Goal: Task Accomplishment & Management: Use online tool/utility

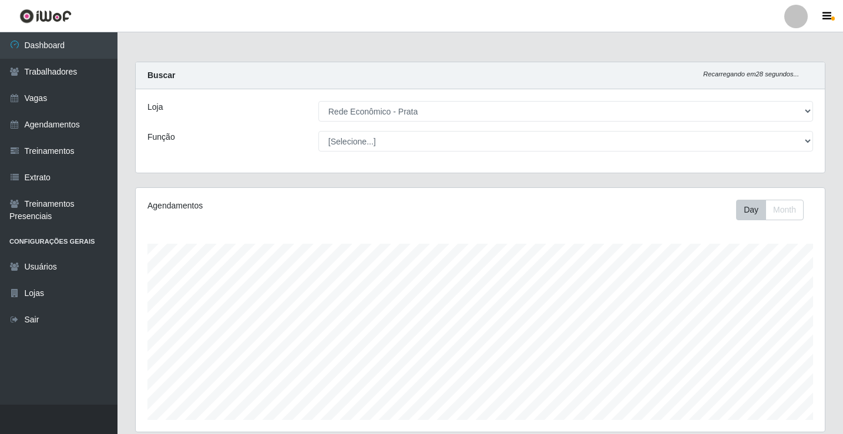
select select "192"
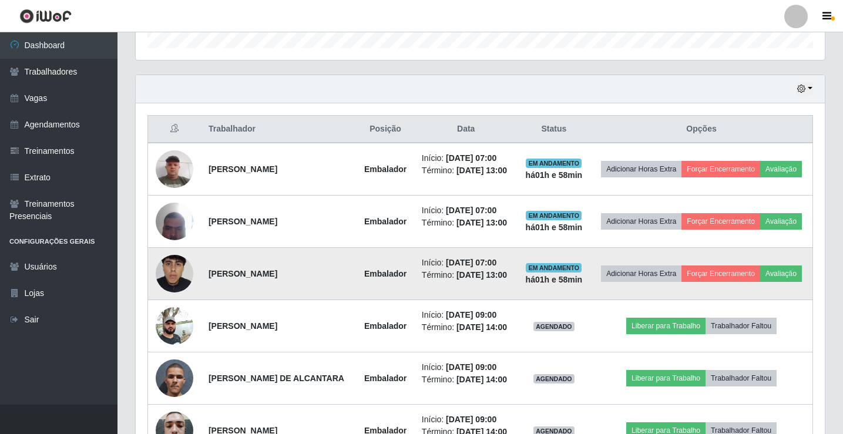
scroll to position [548, 0]
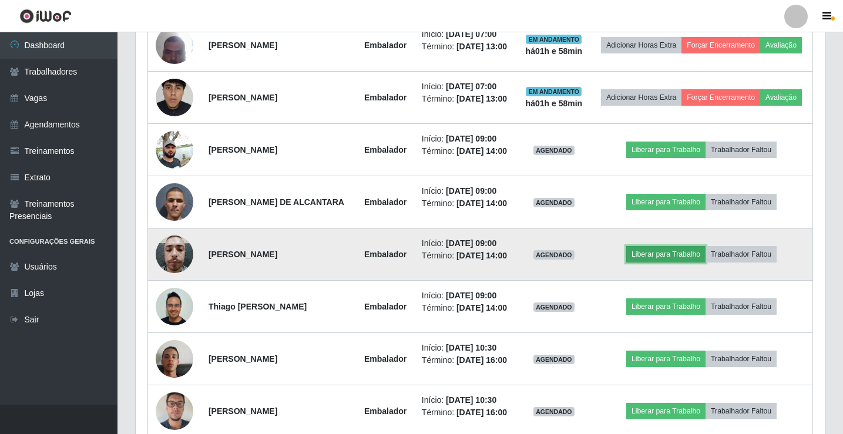
click at [660, 262] on button "Liberar para Trabalho" at bounding box center [665, 254] width 79 height 16
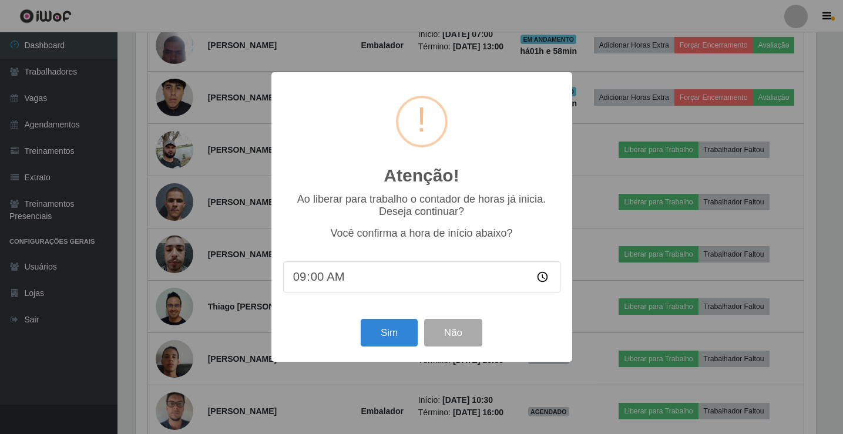
scroll to position [244, 683]
click at [379, 343] on button "Sim" at bounding box center [390, 333] width 57 height 28
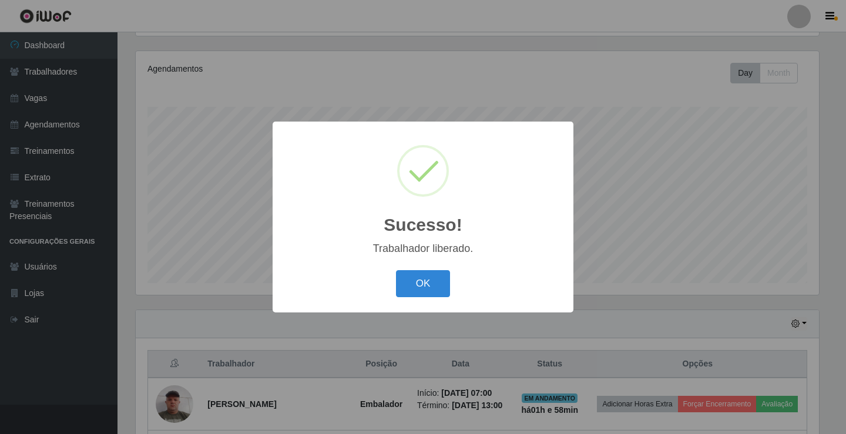
click at [396, 270] on button "OK" at bounding box center [423, 284] width 55 height 28
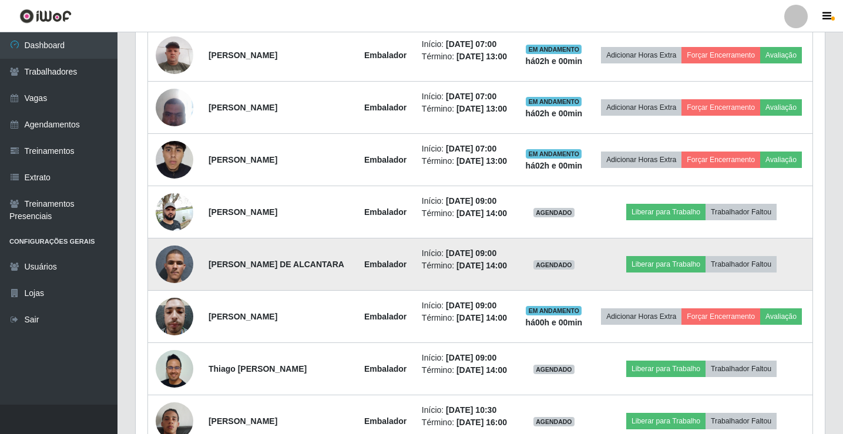
scroll to position [489, 0]
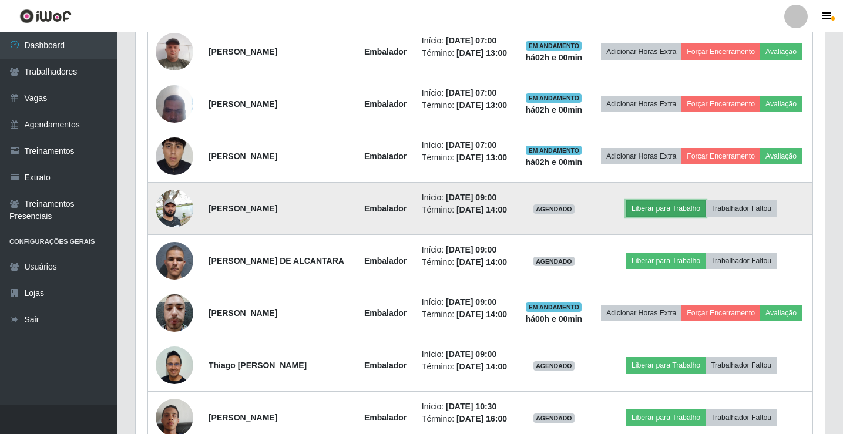
click at [656, 217] on button "Liberar para Trabalho" at bounding box center [665, 208] width 79 height 16
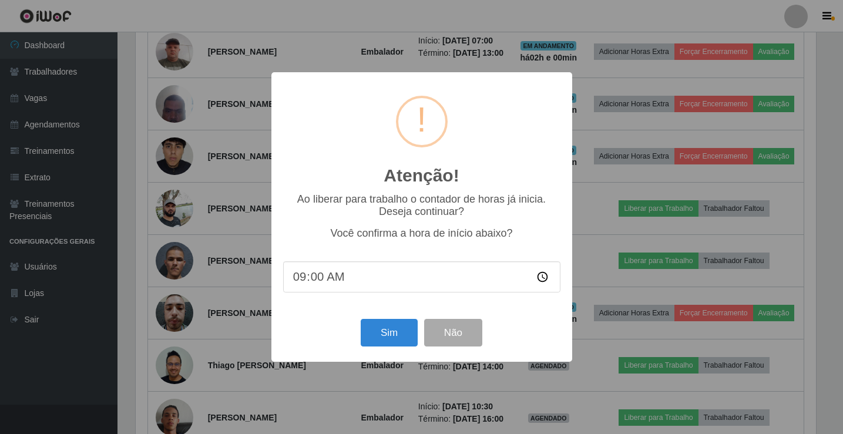
scroll to position [244, 683]
click at [397, 341] on button "Sim" at bounding box center [390, 333] width 57 height 28
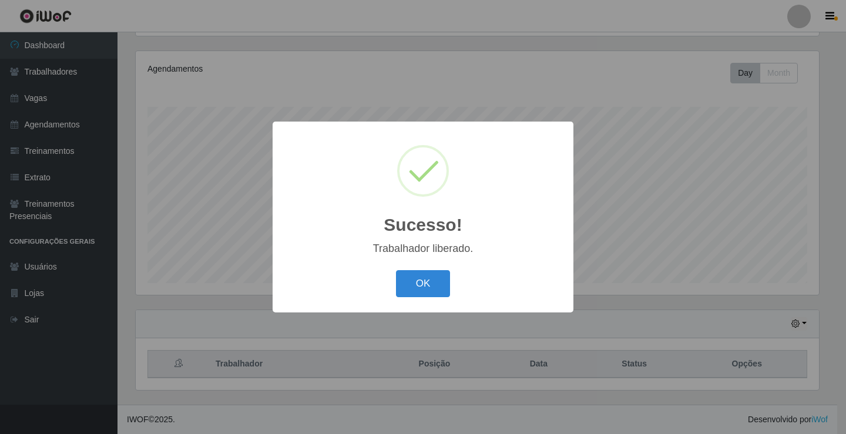
click at [396, 270] on button "OK" at bounding box center [423, 284] width 55 height 28
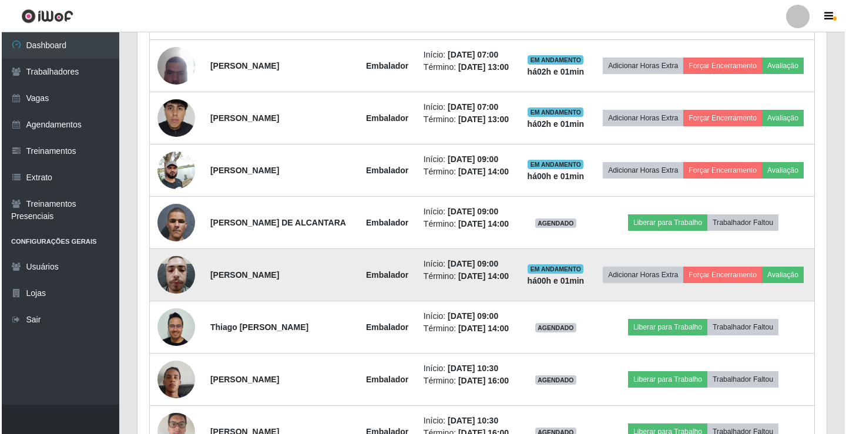
scroll to position [548, 0]
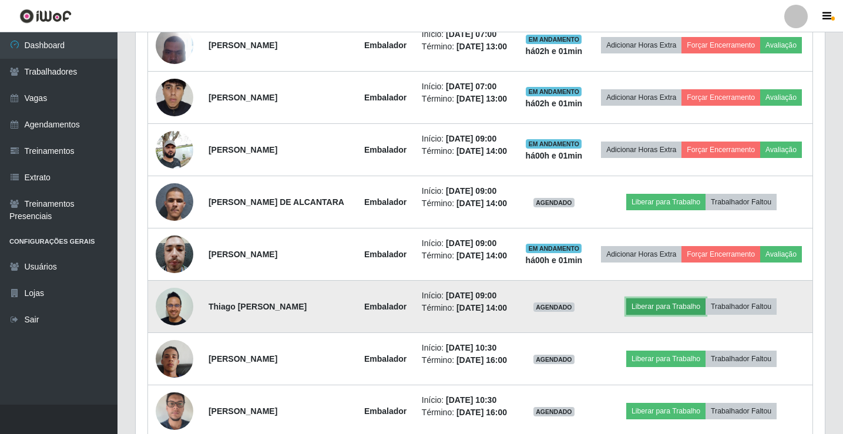
click at [655, 315] on button "Liberar para Trabalho" at bounding box center [665, 306] width 79 height 16
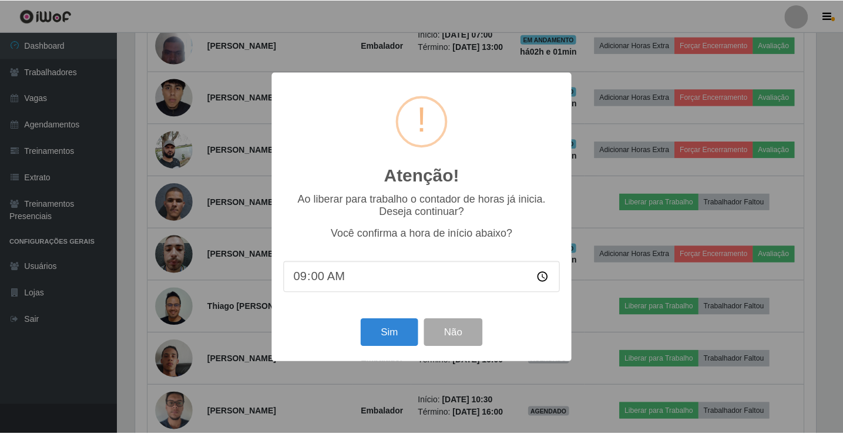
scroll to position [244, 683]
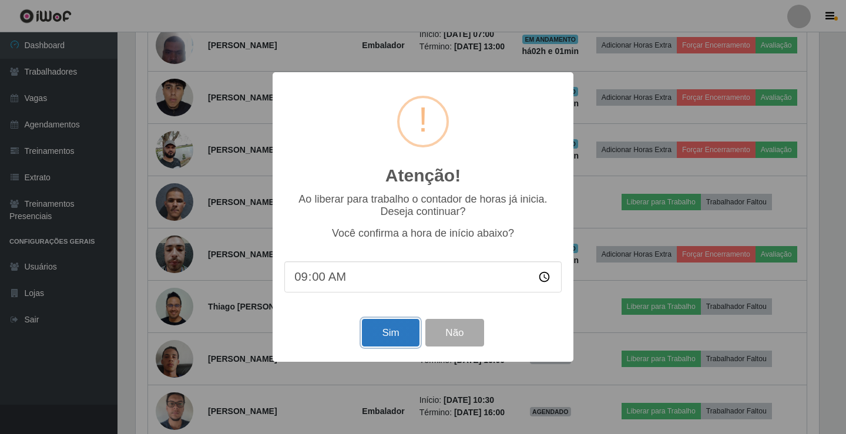
click at [399, 341] on button "Sim" at bounding box center [390, 333] width 57 height 28
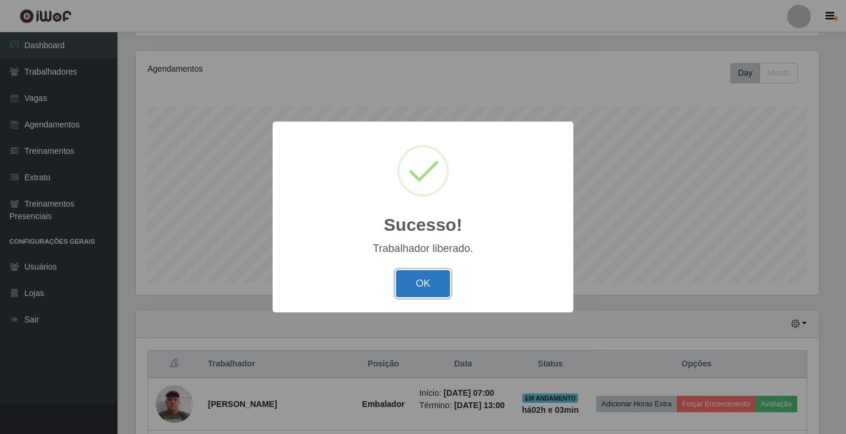
click at [408, 287] on button "OK" at bounding box center [423, 284] width 55 height 28
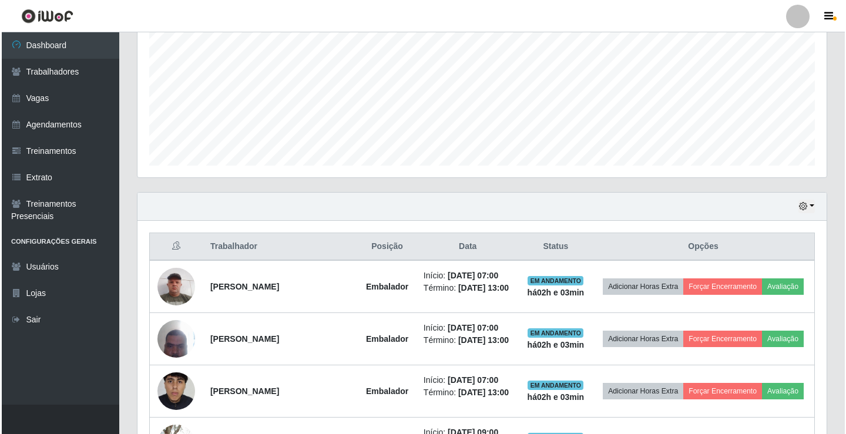
scroll to position [430, 0]
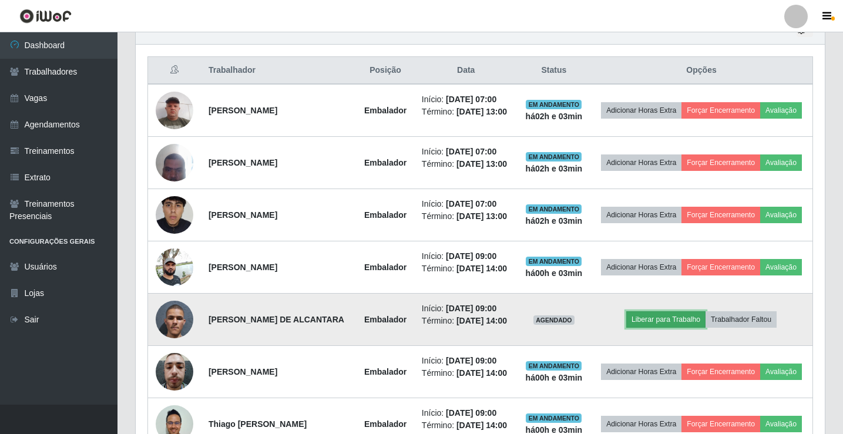
click at [658, 328] on button "Liberar para Trabalho" at bounding box center [665, 319] width 79 height 16
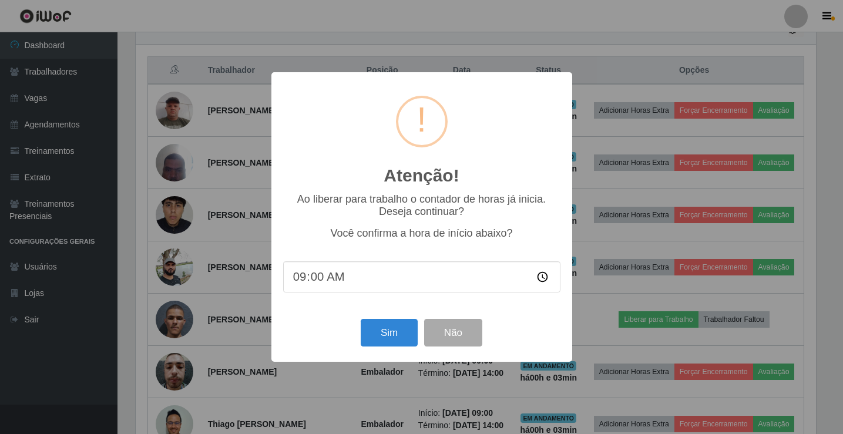
scroll to position [244, 683]
click at [382, 336] on button "Sim" at bounding box center [390, 333] width 57 height 28
